Goal: Transaction & Acquisition: Book appointment/travel/reservation

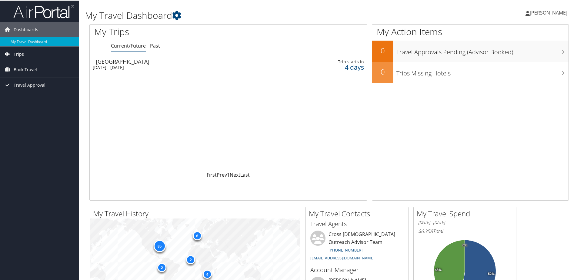
click at [25, 53] on link "Trips" at bounding box center [39, 53] width 79 height 15
click at [28, 96] on span "Book Travel" at bounding box center [25, 96] width 23 height 15
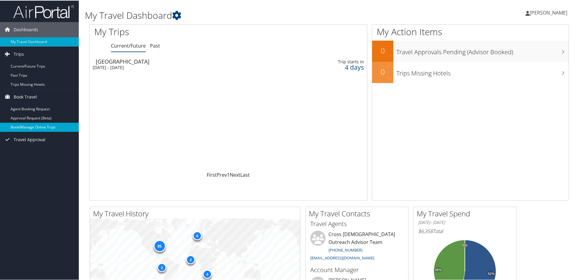
click at [35, 129] on link "Book/Manage Online Trips" at bounding box center [39, 126] width 79 height 9
